Goal: Task Accomplishment & Management: Manage account settings

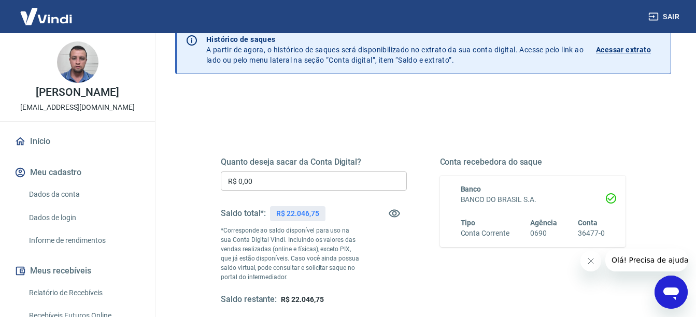
scroll to position [52, 0]
click at [339, 180] on input "R$ 0,00" at bounding box center [314, 180] width 186 height 19
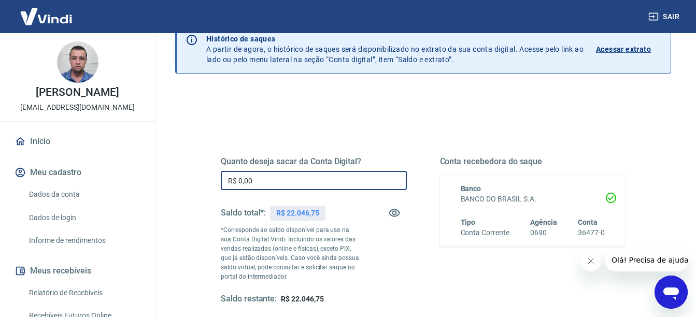
click at [375, 184] on input "R$ 0,00" at bounding box center [314, 180] width 186 height 19
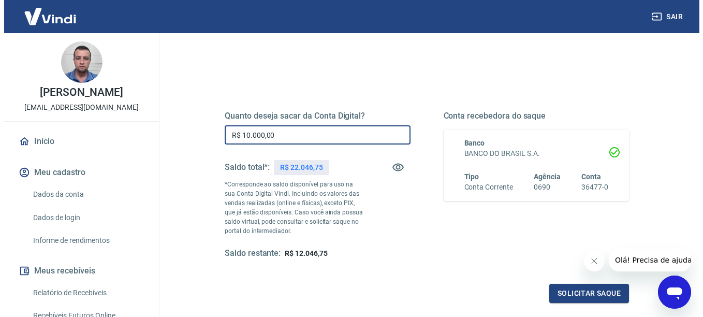
scroll to position [104, 0]
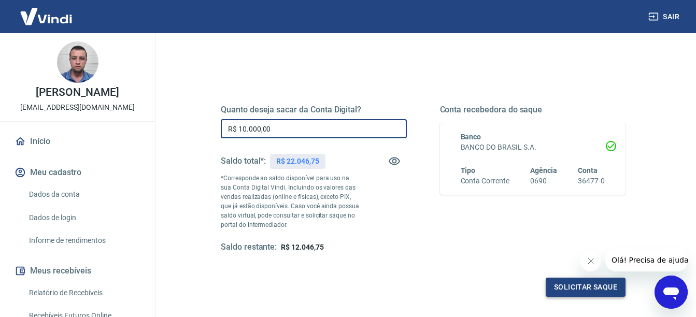
type input "R$ 10.000,00"
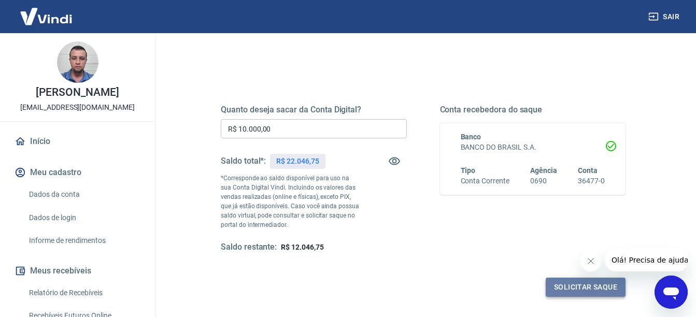
click at [573, 287] on button "Solicitar saque" at bounding box center [585, 287] width 80 height 19
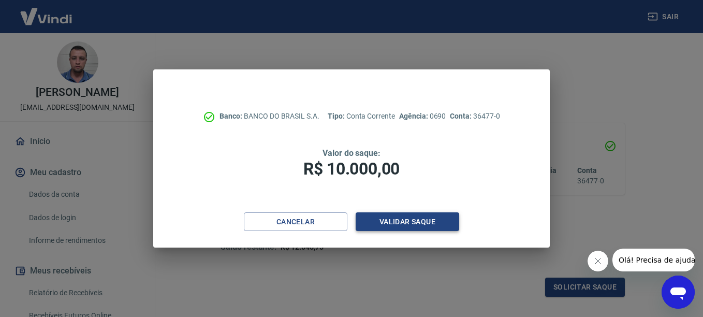
click at [405, 221] on button "Validar saque" at bounding box center [408, 221] width 104 height 19
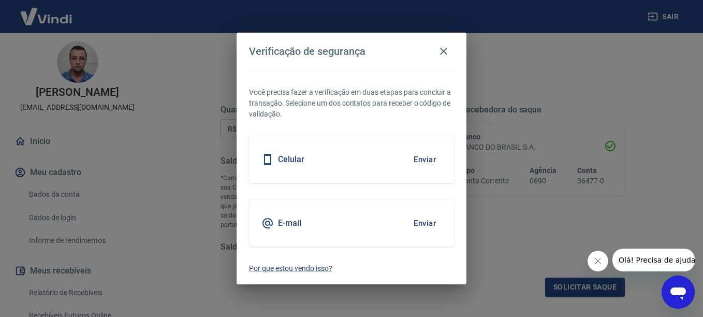
click at [286, 160] on h5 "Celular" at bounding box center [291, 159] width 26 height 10
click at [420, 157] on button "Enviar" at bounding box center [425, 160] width 34 height 22
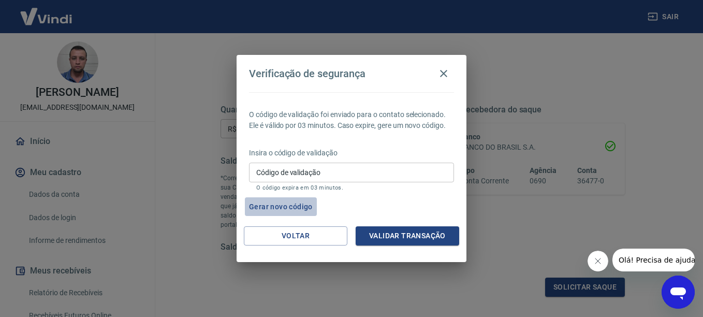
click at [289, 207] on button "Gerar novo código" at bounding box center [281, 206] width 72 height 19
click at [377, 167] on input "Código de validação" at bounding box center [351, 172] width 205 height 19
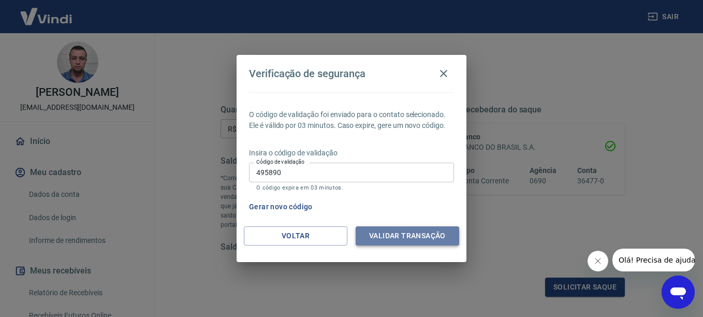
click at [396, 234] on button "Validar transação" at bounding box center [408, 235] width 104 height 19
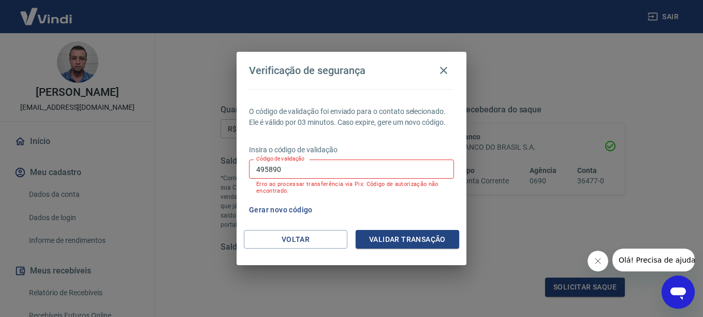
click at [364, 176] on input "495890" at bounding box center [351, 169] width 205 height 19
click at [365, 176] on input "495890" at bounding box center [351, 169] width 205 height 19
type input "191269"
click at [397, 236] on button "Validar transação" at bounding box center [408, 239] width 104 height 19
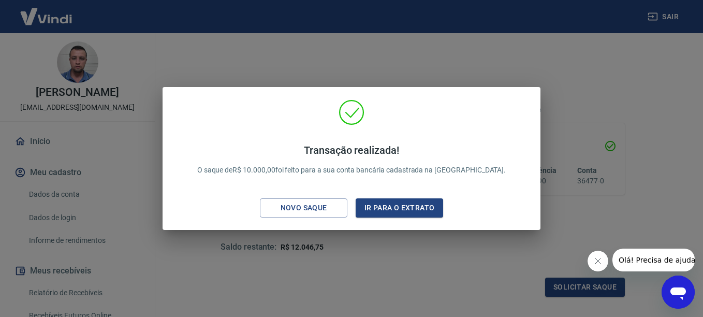
click at [396, 79] on div "Transação realizada! O saque de R$ 10.000,00 foi feito para a sua conta bancári…" at bounding box center [351, 158] width 703 height 317
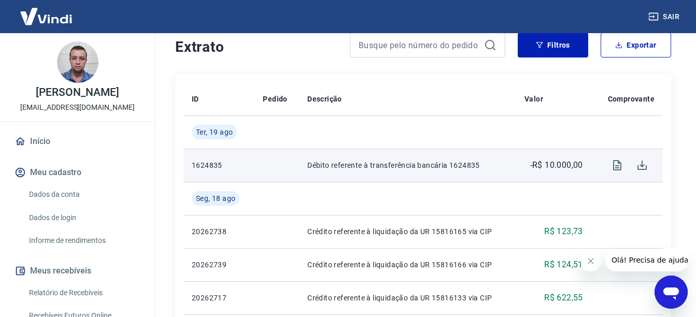
scroll to position [155, 0]
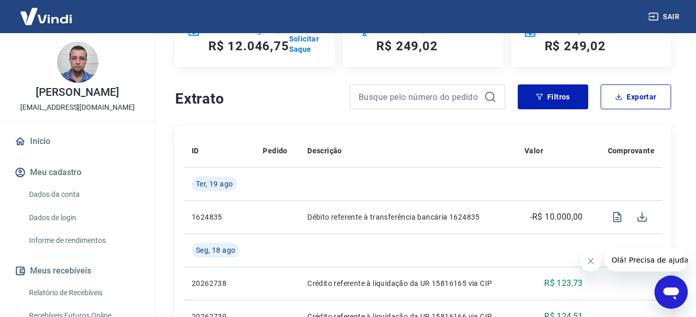
click at [35, 18] on img at bounding box center [45, 17] width 67 height 32
